Goal: Book appointment/travel/reservation

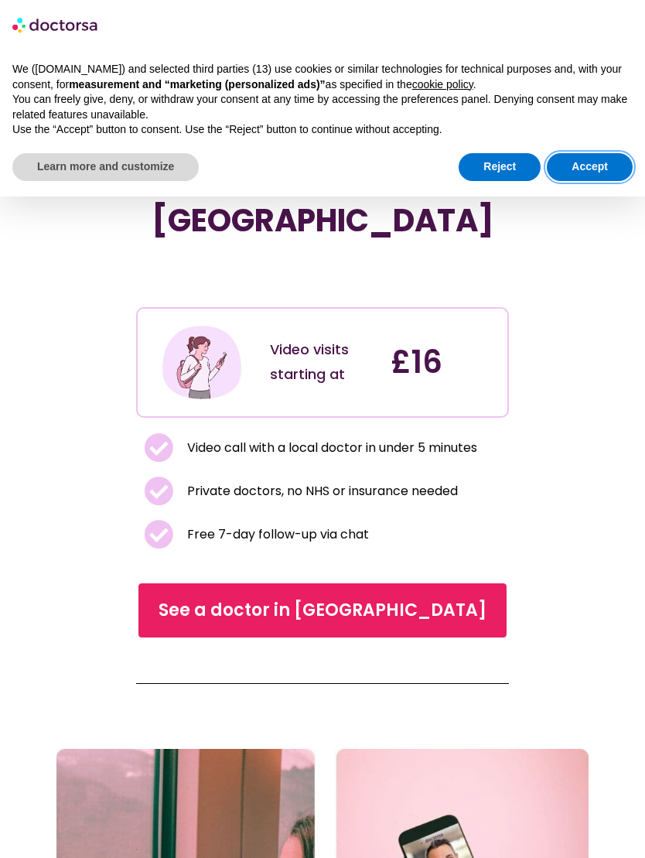
click at [595, 157] on button "Accept" at bounding box center [590, 167] width 86 height 28
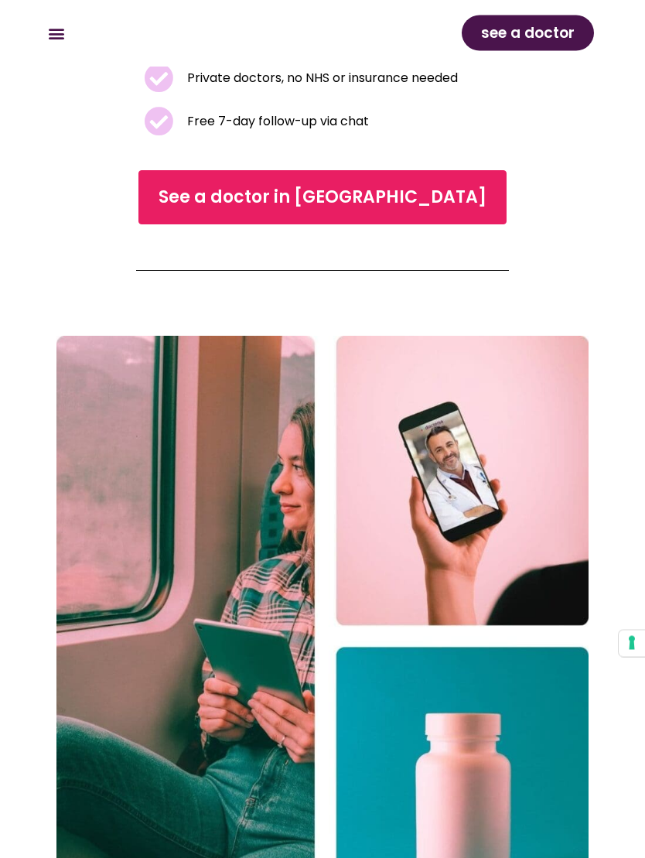
scroll to position [413, 0]
click at [360, 170] on link "See a doctor in UK" at bounding box center [323, 197] width 368 height 54
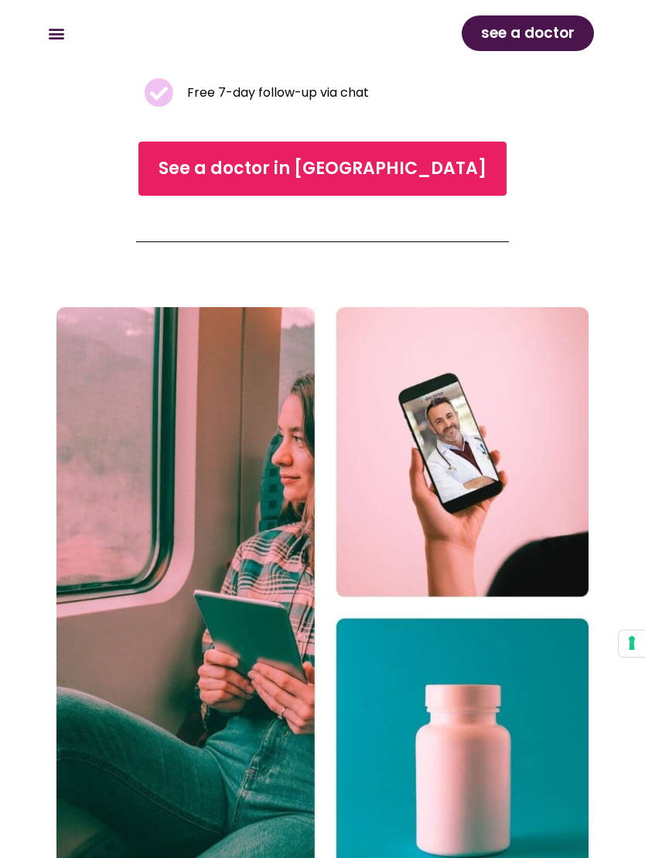
click at [72, 23] on div "How it works What we treat Online doctor Prices How it works What we treat Onli…" at bounding box center [182, 34] width 279 height 26
click at [63, 37] on icon "Menu Toggle" at bounding box center [56, 33] width 17 height 17
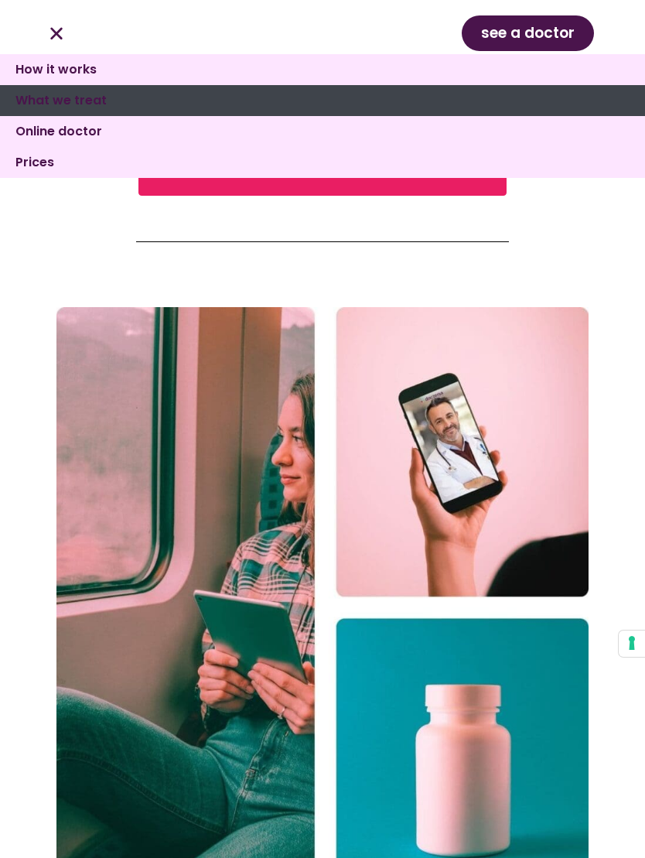
click at [67, 90] on link "What we treat" at bounding box center [322, 100] width 645 height 31
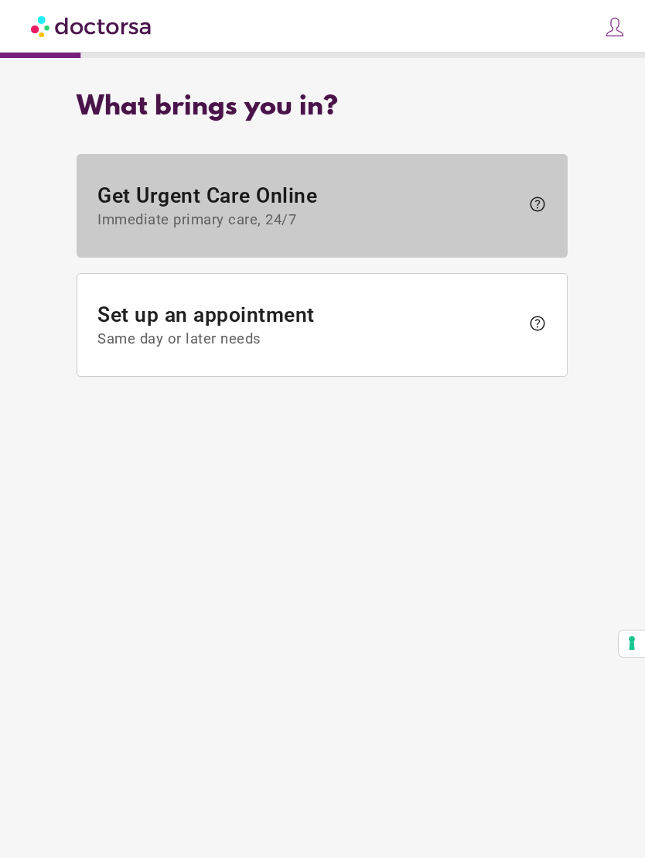
click at [455, 194] on span "Get Urgent Care Online Immediate primary care, 24/7" at bounding box center [309, 205] width 423 height 45
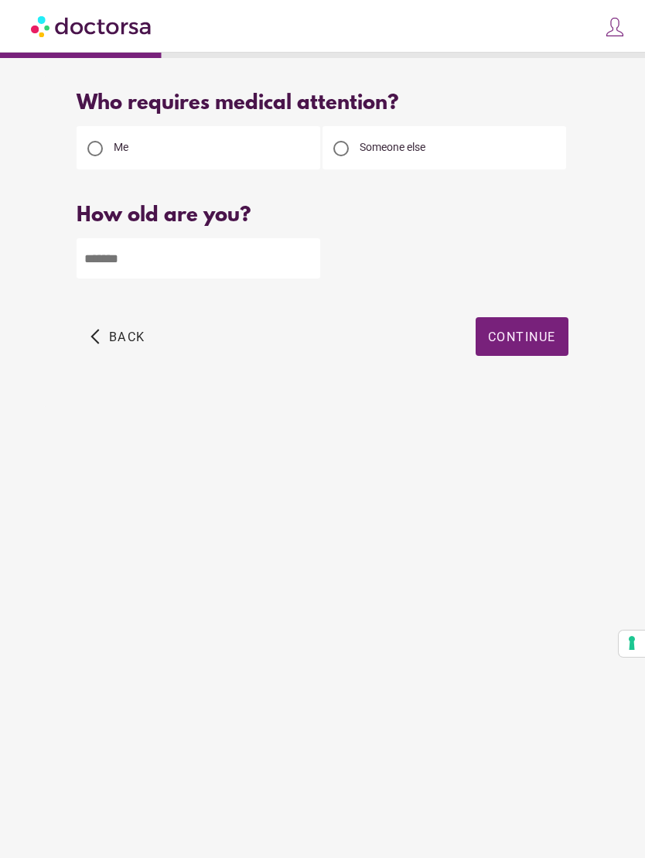
click at [344, 139] on div at bounding box center [341, 148] width 31 height 31
click at [241, 269] on input "number" at bounding box center [199, 258] width 244 height 40
type input "**"
click at [536, 330] on span "button" at bounding box center [522, 336] width 93 height 39
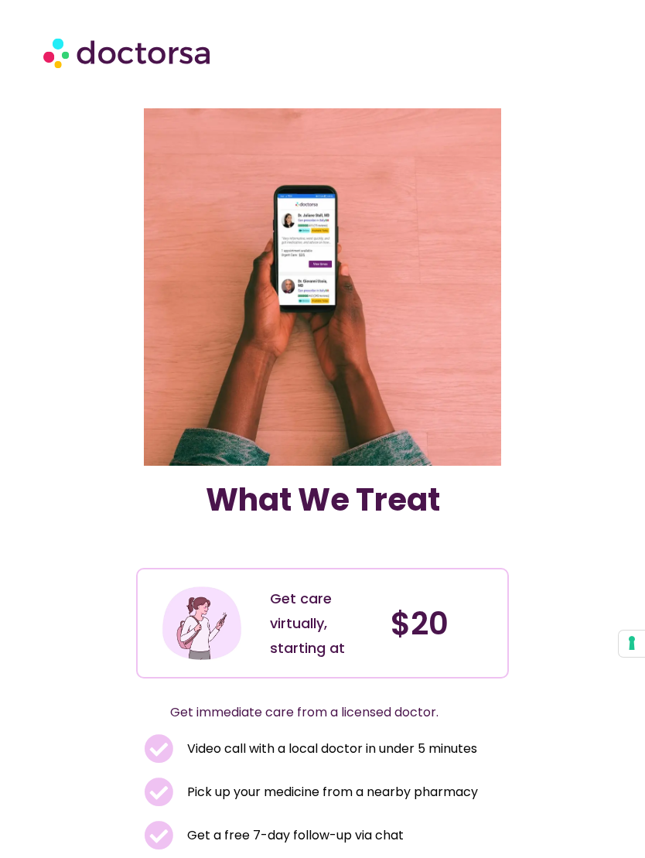
click at [53, 60] on img at bounding box center [128, 52] width 170 height 49
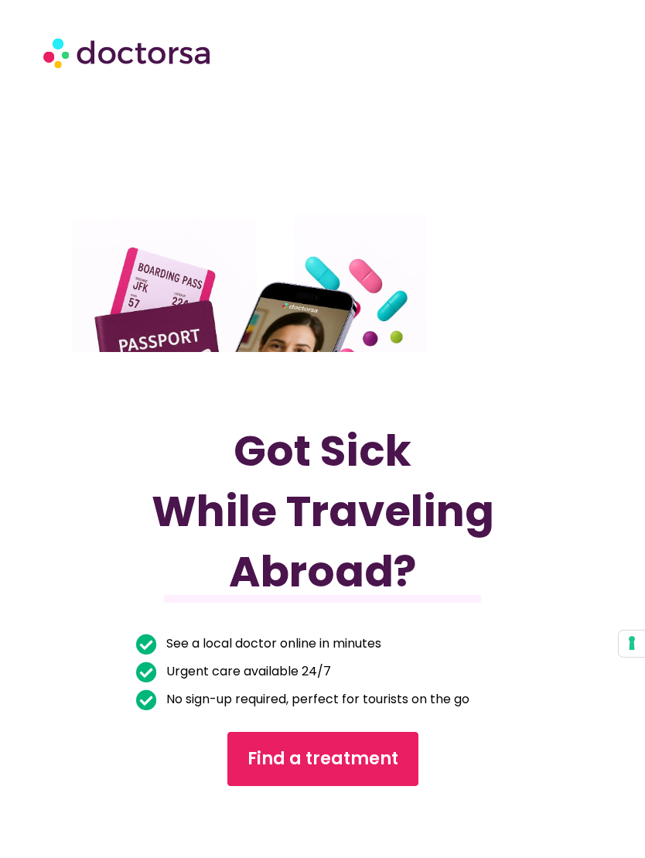
click at [60, 53] on img at bounding box center [128, 52] width 170 height 49
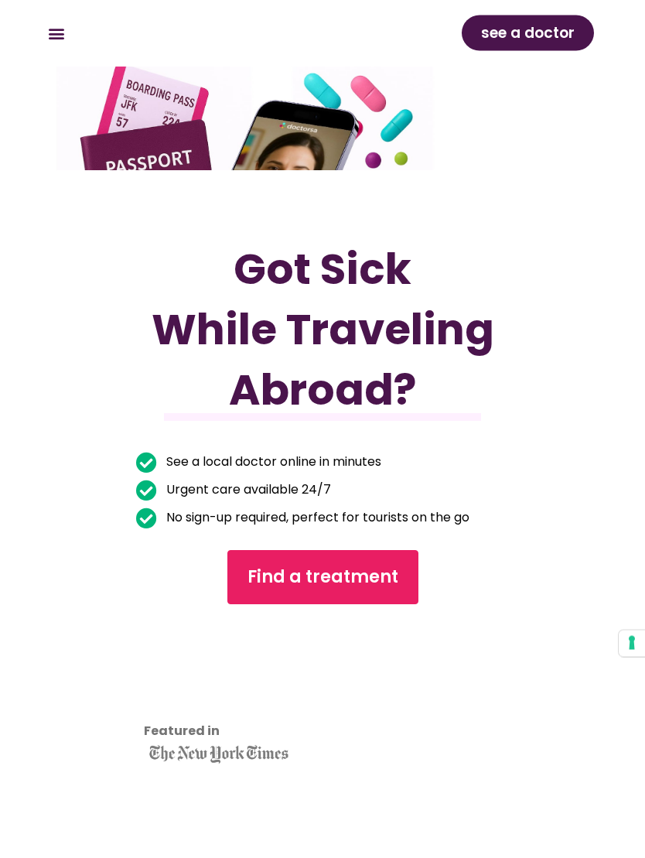
scroll to position [182, 0]
click at [60, 36] on icon "Menu Toggle" at bounding box center [56, 33] width 17 height 17
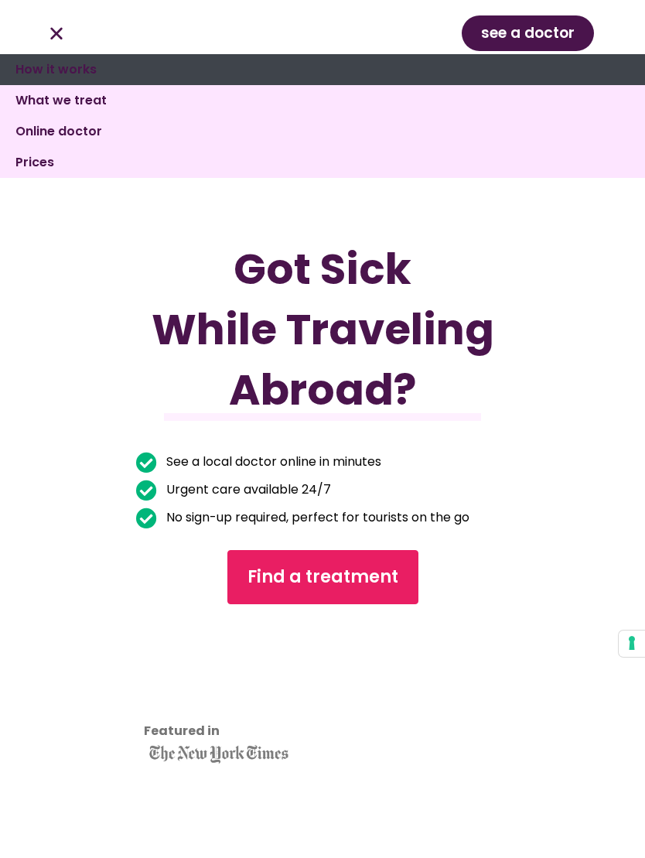
click at [39, 70] on link "How it works" at bounding box center [322, 69] width 645 height 31
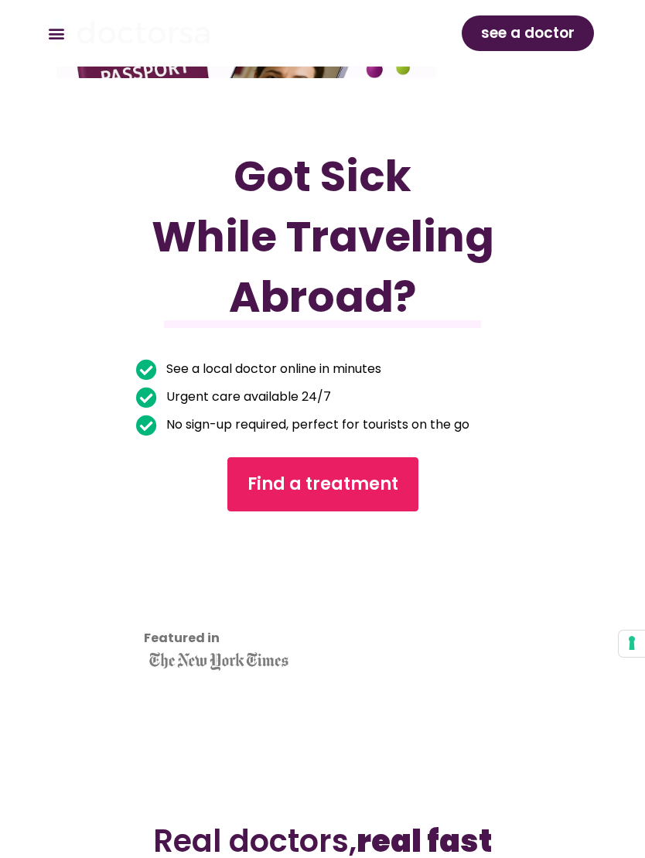
scroll to position [33, 0]
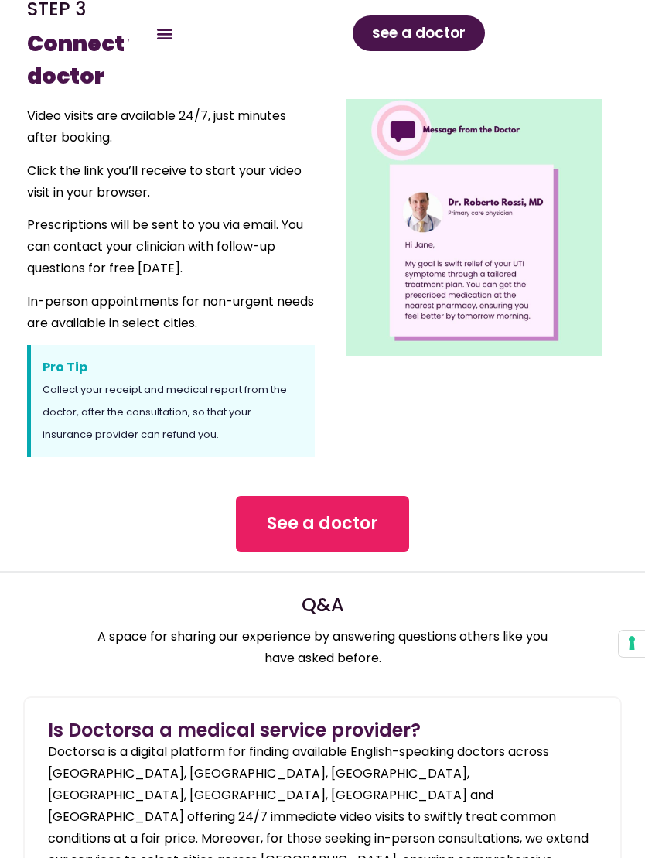
scroll to position [1124, 0]
